Goal: Task Accomplishment & Management: Complete application form

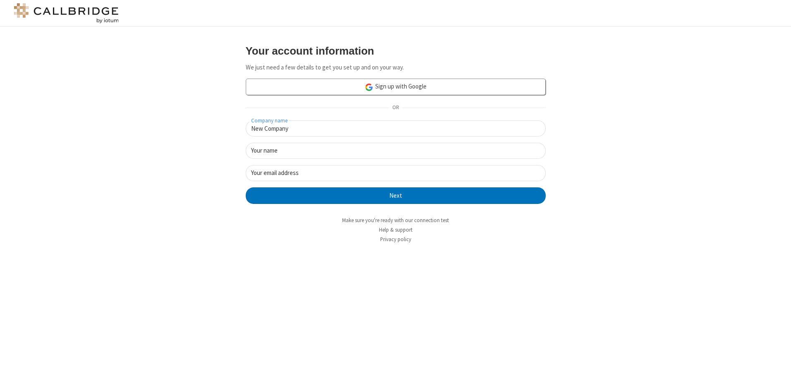
type input "New Company"
type input "New User"
type input "newUser@newUser.freesmackdown.b"
click button "Next" at bounding box center [396, 195] width 300 height 17
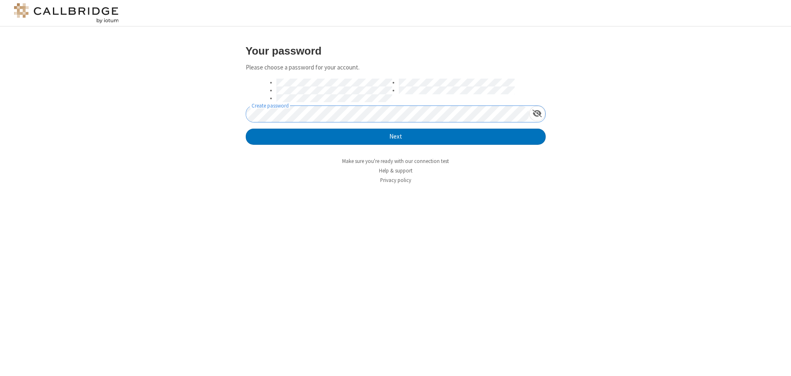
click at [246, 129] on button "Next" at bounding box center [396, 137] width 300 height 17
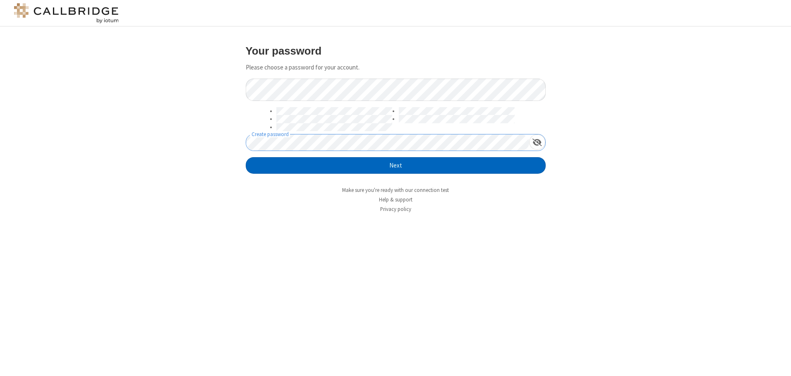
click at [395, 165] on button "Next" at bounding box center [396, 165] width 300 height 17
